Goal: Check status: Check status

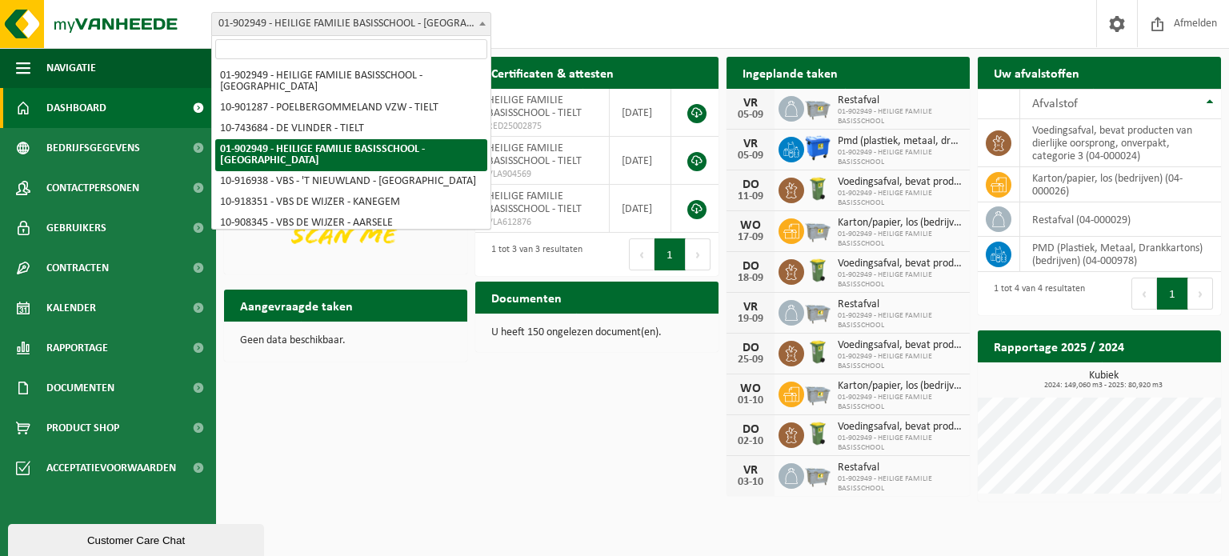
click at [373, 35] on body "Vestiging: 01-902949 - HEILIGE FAMILIE BASISSCHOOL - TIELT 10-901287 - POELBERG…" at bounding box center [614, 255] width 1229 height 510
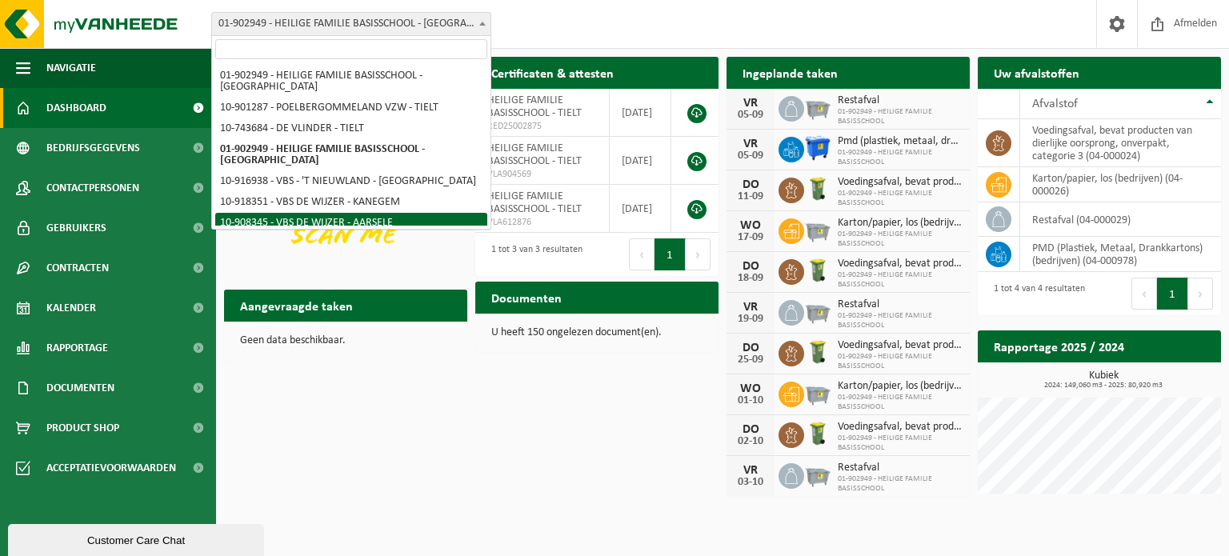
scroll to position [90, 0]
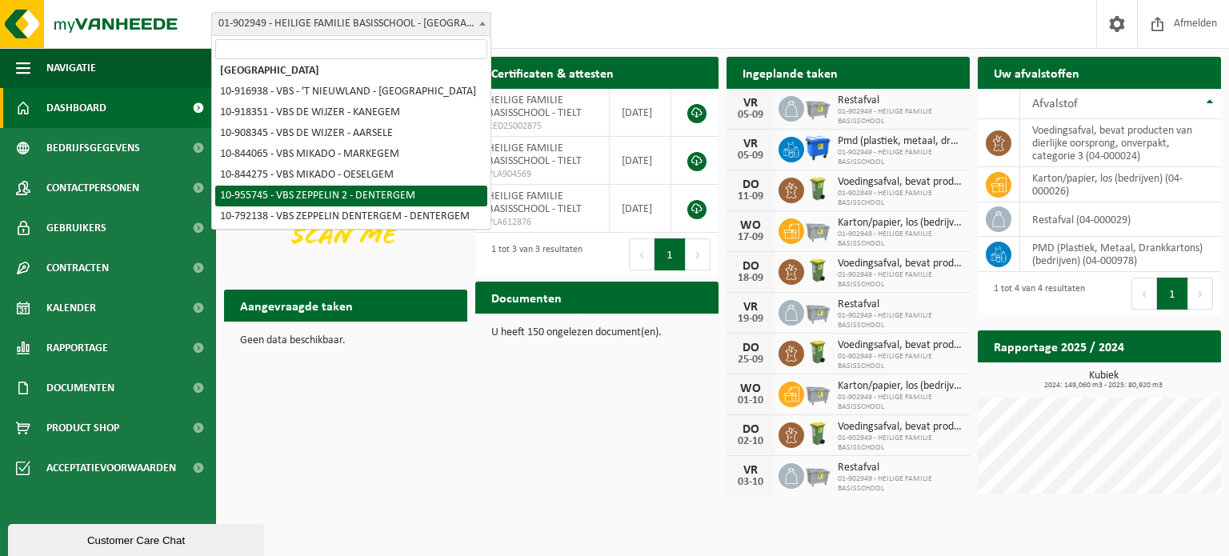
select select "144981"
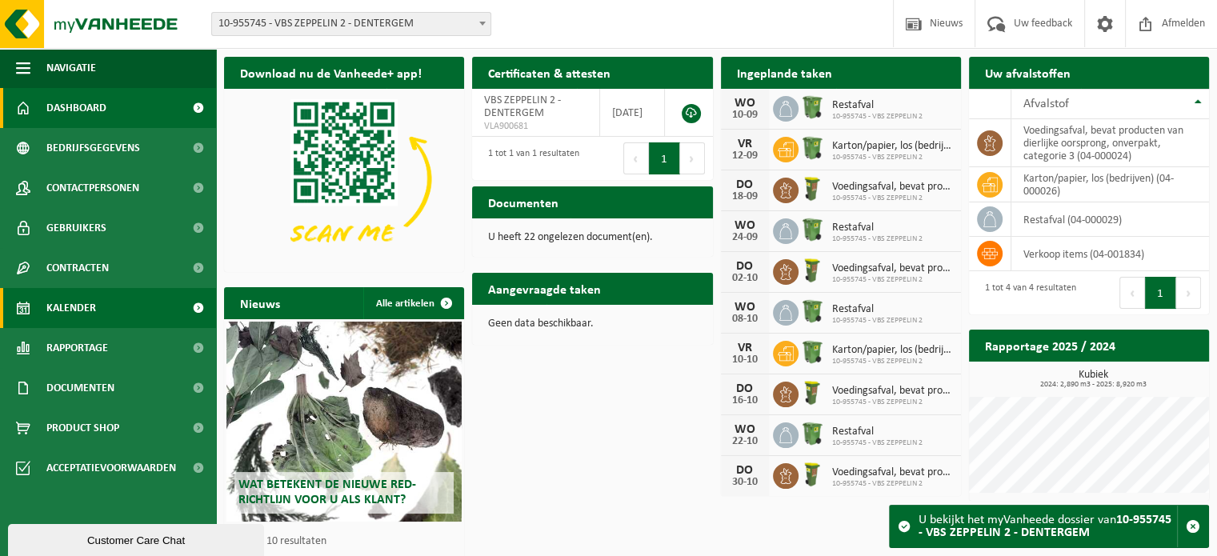
click at [83, 303] on span "Kalender" at bounding box center [71, 308] width 50 height 40
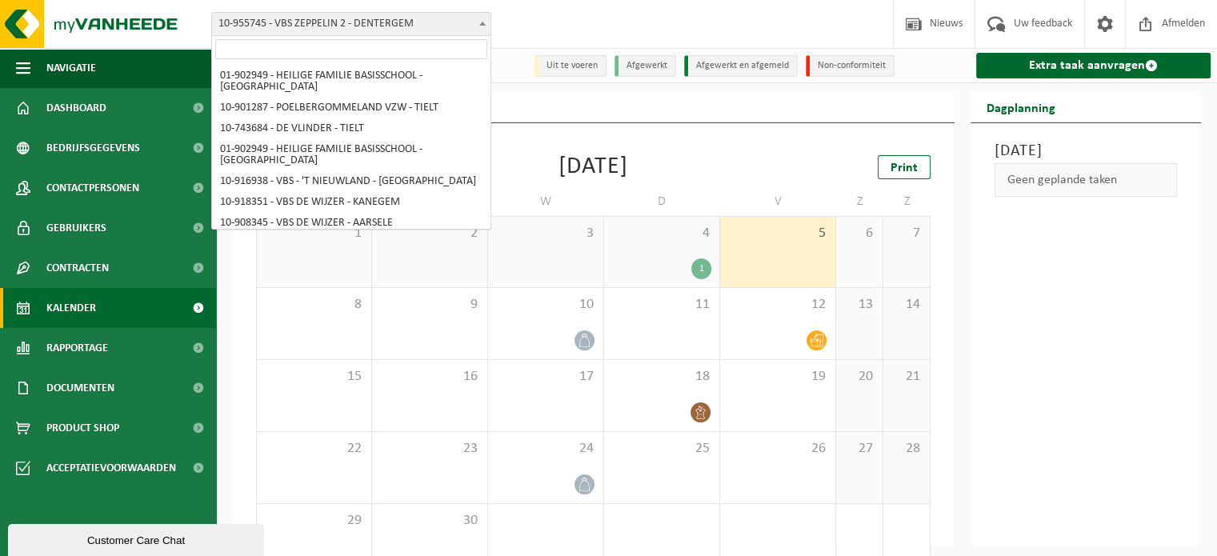
scroll to position [90, 0]
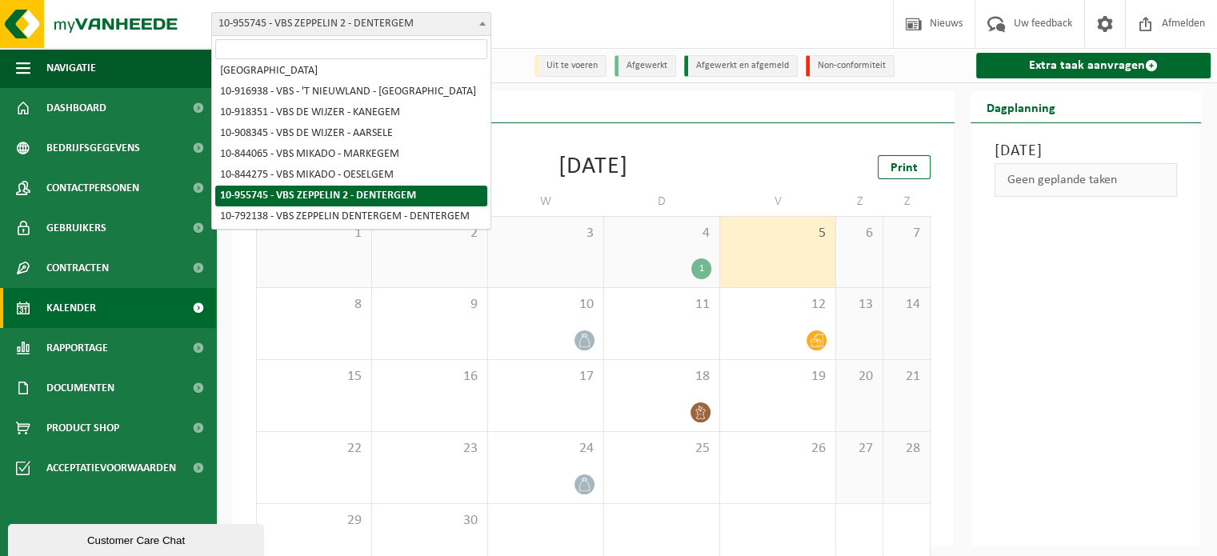
click at [324, 28] on span "10-955745 - VBS ZEPPELIN 2 - DENTERGEM" at bounding box center [351, 24] width 278 height 22
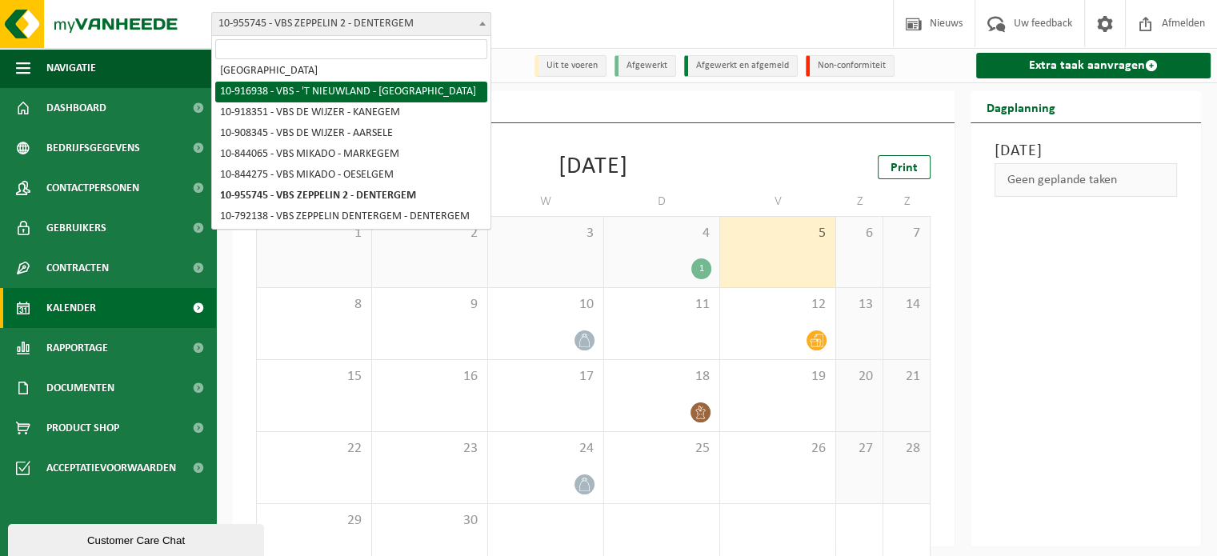
select select "127772"
